Goal: Navigation & Orientation: Understand site structure

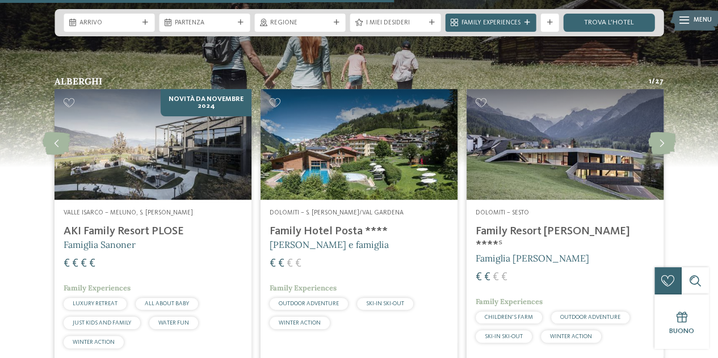
scroll to position [2254, 0]
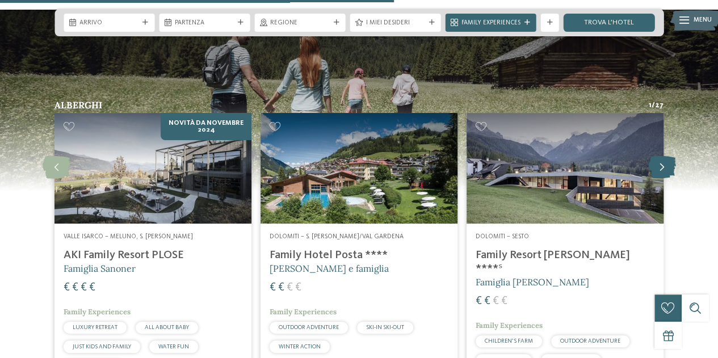
click at [658, 156] on icon at bounding box center [662, 167] width 28 height 23
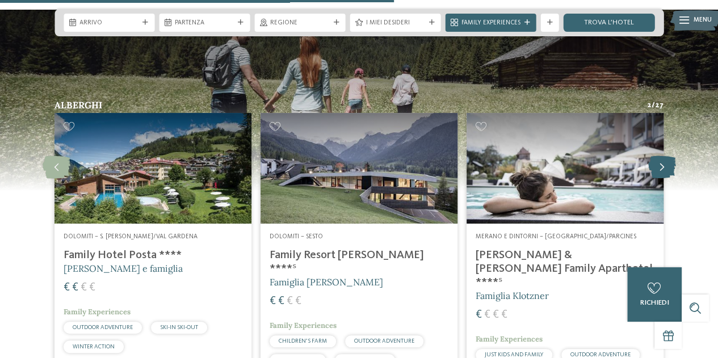
click at [658, 156] on icon at bounding box center [662, 167] width 28 height 23
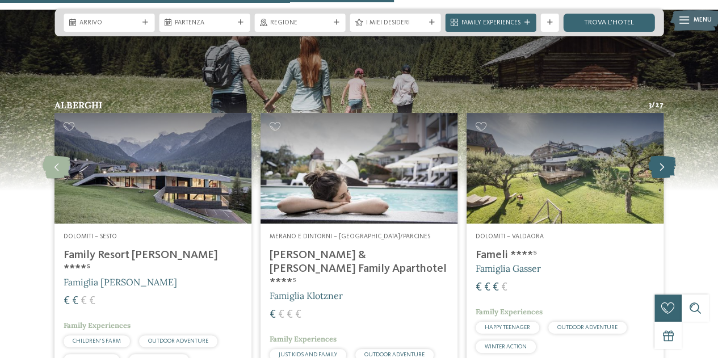
click at [658, 156] on icon at bounding box center [662, 167] width 28 height 23
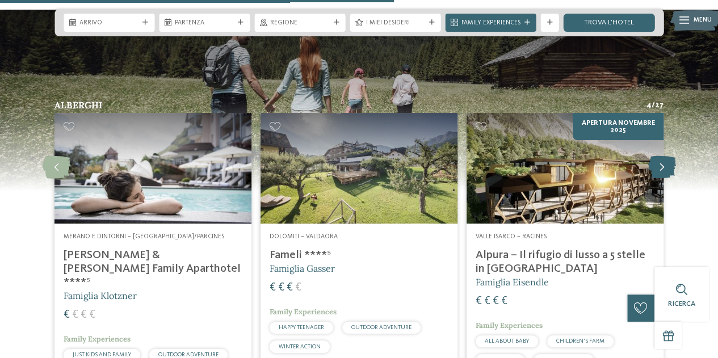
click at [658, 156] on icon at bounding box center [662, 167] width 28 height 23
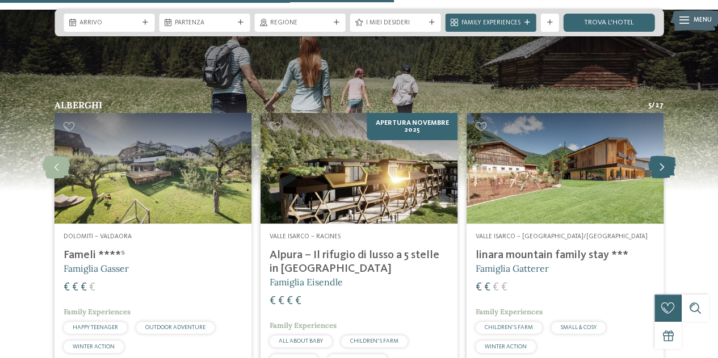
click at [658, 156] on icon at bounding box center [662, 167] width 28 height 23
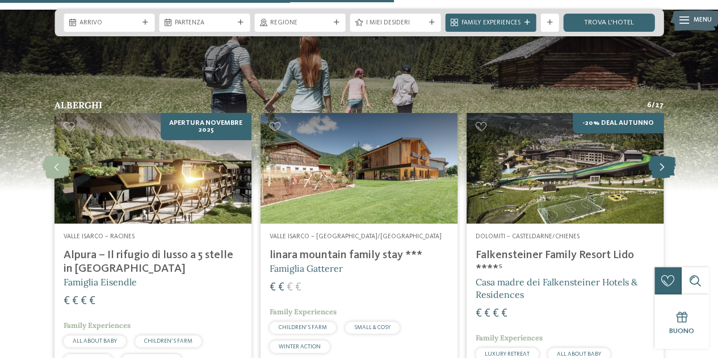
click at [658, 156] on icon at bounding box center [662, 167] width 28 height 23
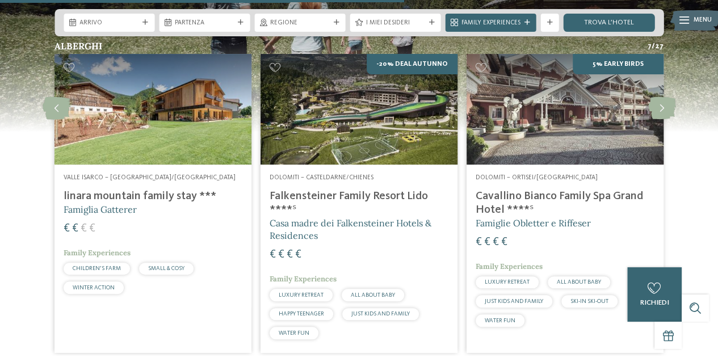
scroll to position [2313, 0]
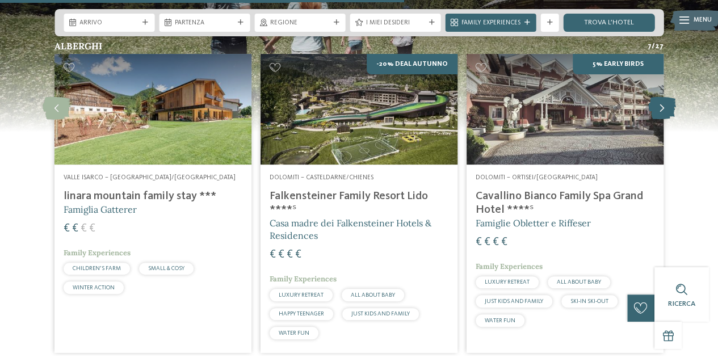
click at [668, 97] on icon at bounding box center [662, 108] width 28 height 23
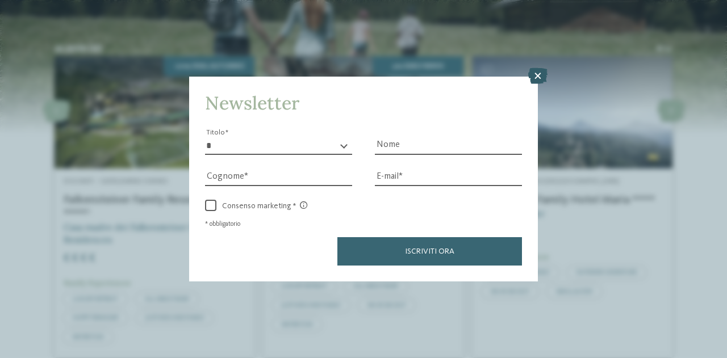
click at [530, 75] on icon at bounding box center [537, 76] width 19 height 16
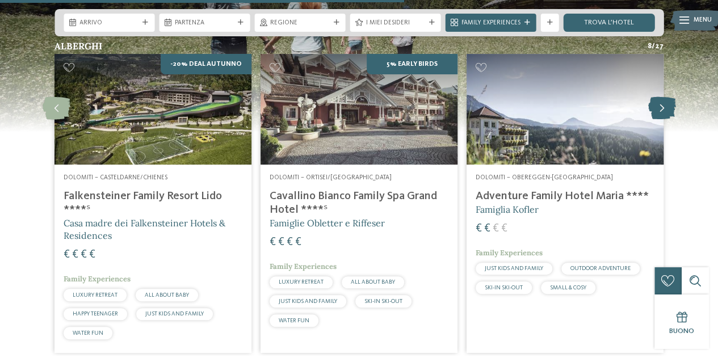
click at [668, 97] on icon at bounding box center [662, 108] width 28 height 23
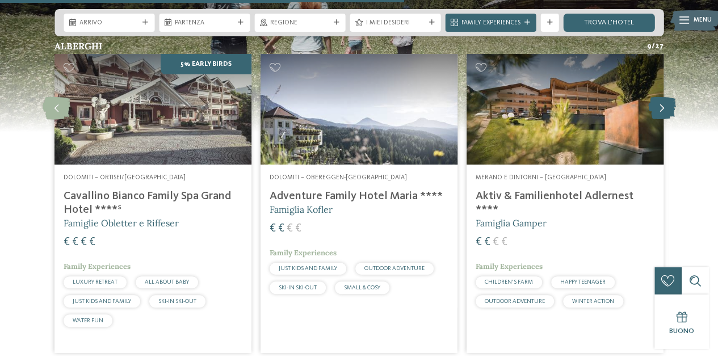
click at [668, 97] on icon at bounding box center [662, 108] width 28 height 23
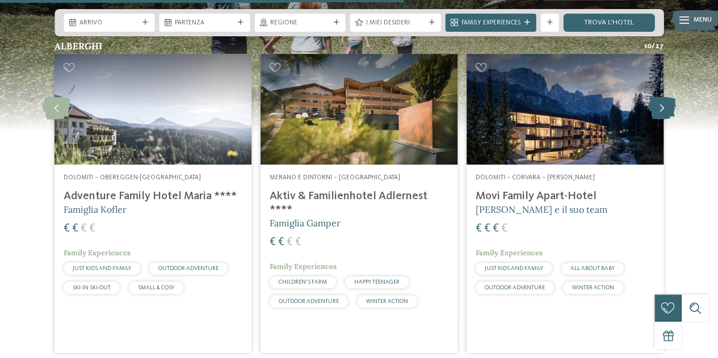
click at [668, 97] on icon at bounding box center [662, 108] width 28 height 23
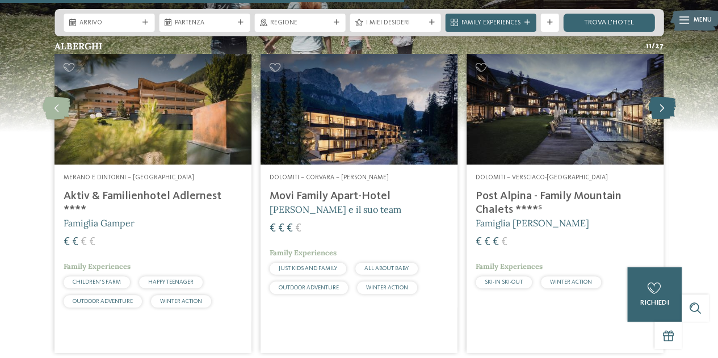
click at [668, 97] on icon at bounding box center [662, 108] width 28 height 23
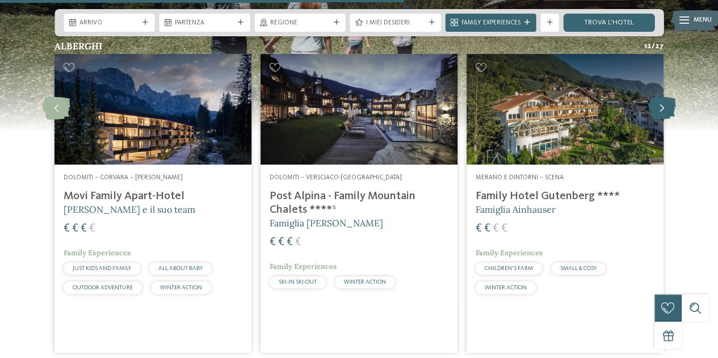
click at [668, 97] on icon at bounding box center [662, 108] width 28 height 23
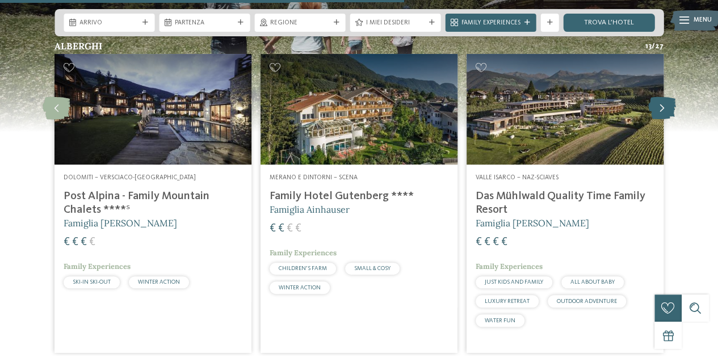
click at [668, 97] on icon at bounding box center [662, 108] width 28 height 23
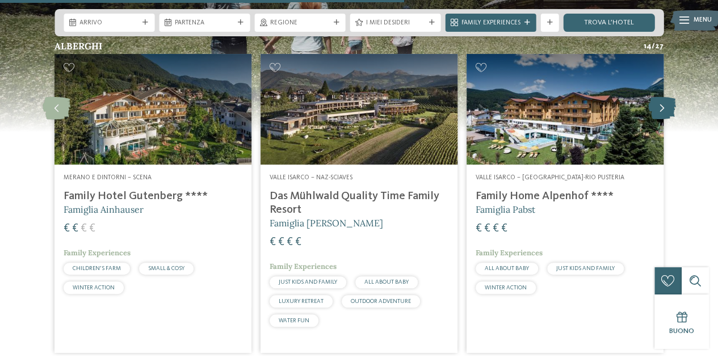
click at [668, 97] on icon at bounding box center [662, 108] width 28 height 23
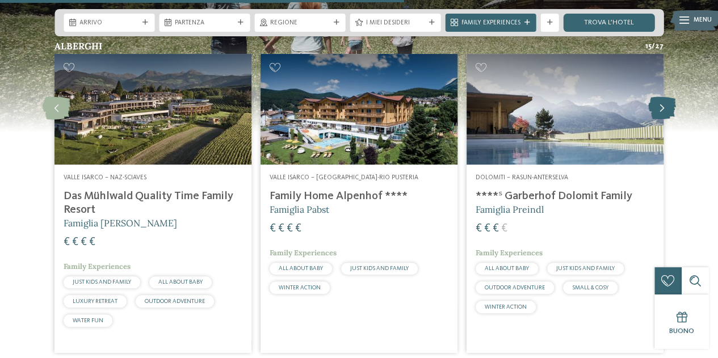
click at [668, 97] on icon at bounding box center [662, 108] width 28 height 23
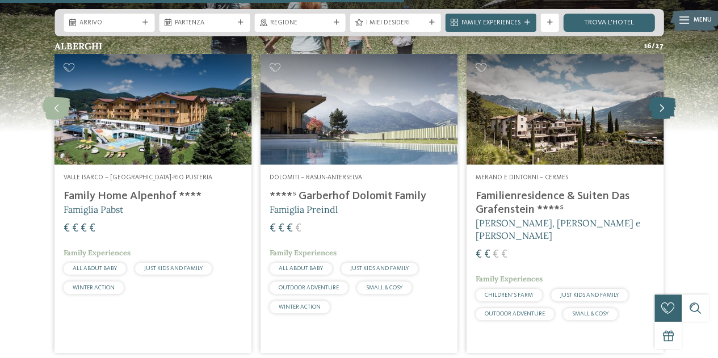
click at [668, 97] on icon at bounding box center [662, 108] width 28 height 23
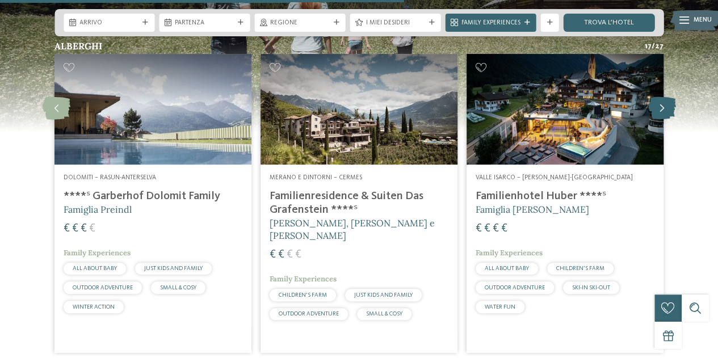
click at [668, 97] on icon at bounding box center [662, 108] width 28 height 23
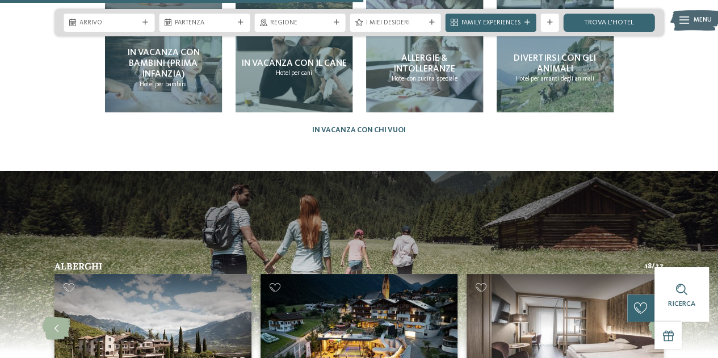
scroll to position [2078, 0]
